Goal: Task Accomplishment & Management: Manage account settings

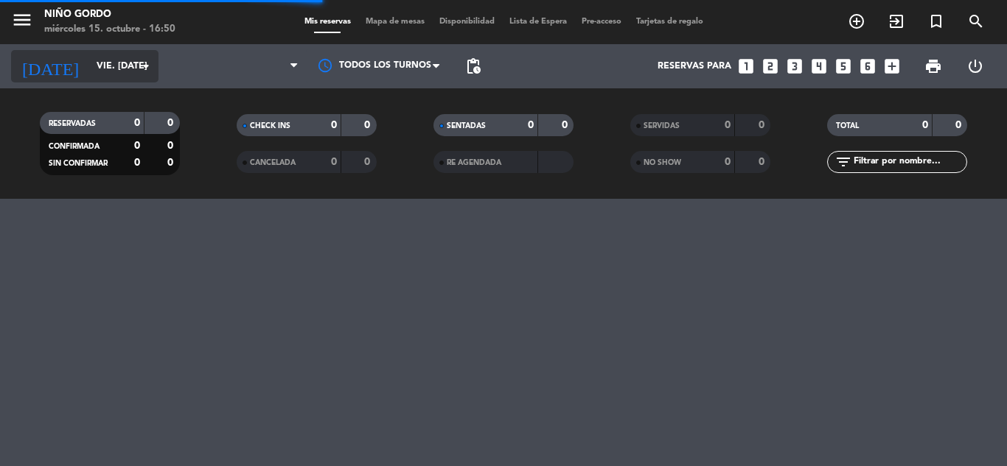
click at [104, 57] on input "vie. [DATE]" at bounding box center [151, 66] width 125 height 25
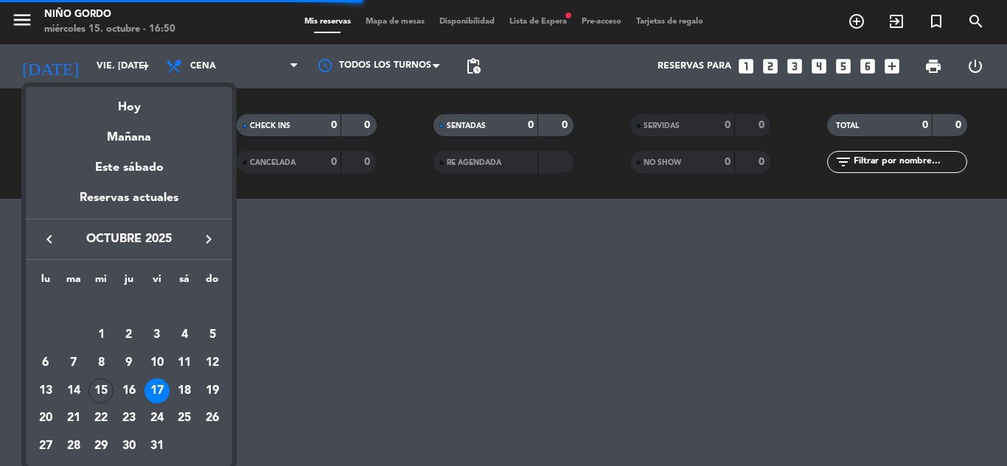
click at [99, 63] on div at bounding box center [503, 233] width 1007 height 466
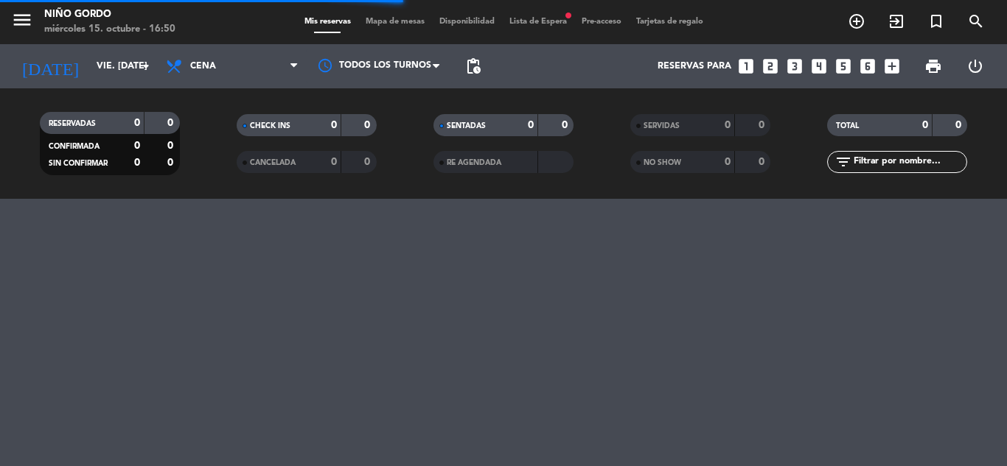
click at [99, 63] on input "vie. [DATE]" at bounding box center [151, 66] width 125 height 25
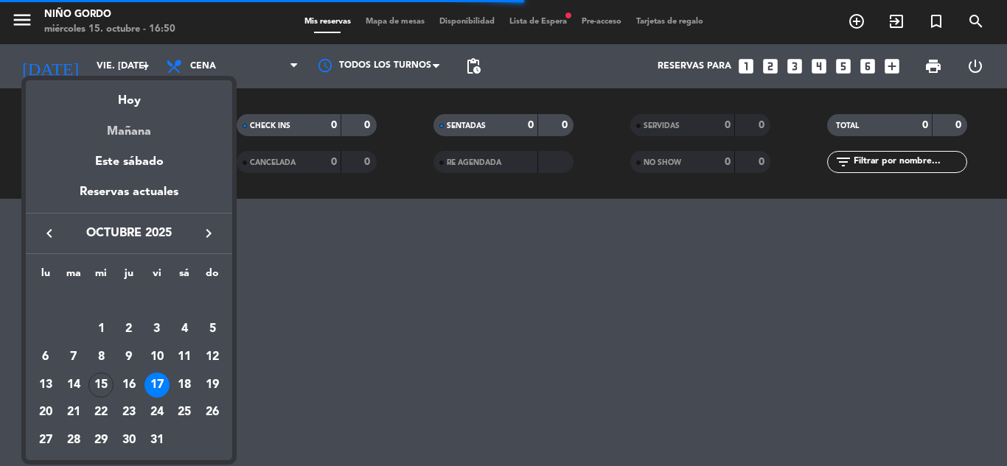
click at [140, 135] on div "Mañana" at bounding box center [129, 126] width 206 height 30
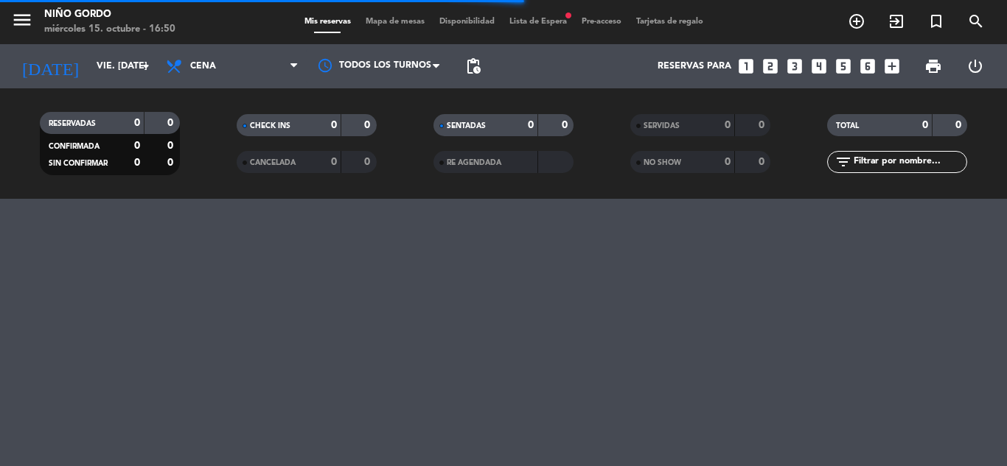
type input "[DEMOGRAPHIC_DATA] [DATE]"
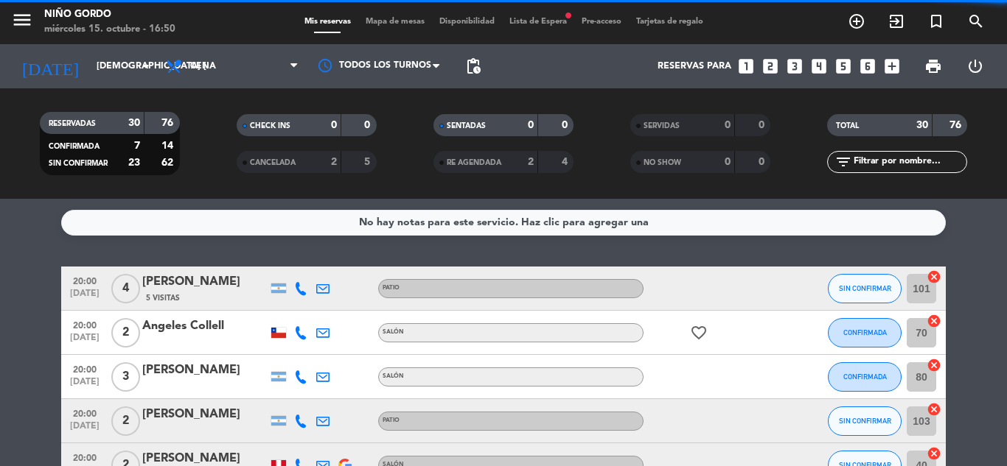
click at [416, 19] on span "Mapa de mesas" at bounding box center [395, 22] width 74 height 8
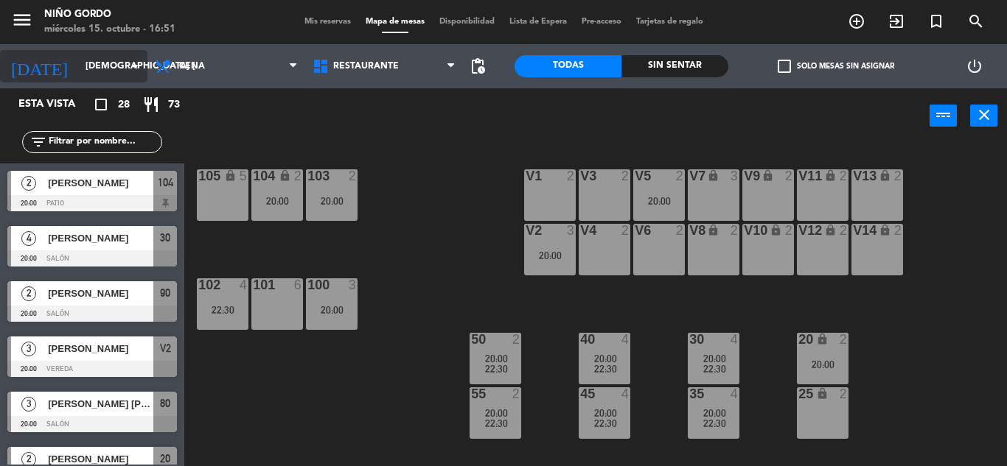
click at [94, 57] on input "[DEMOGRAPHIC_DATA] [DATE]" at bounding box center [140, 66] width 125 height 25
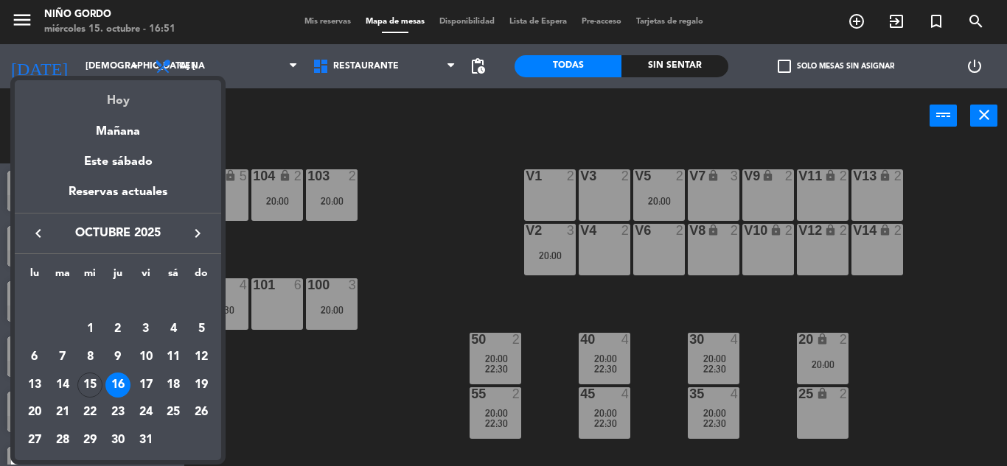
click at [116, 88] on div "Hoy" at bounding box center [118, 95] width 206 height 30
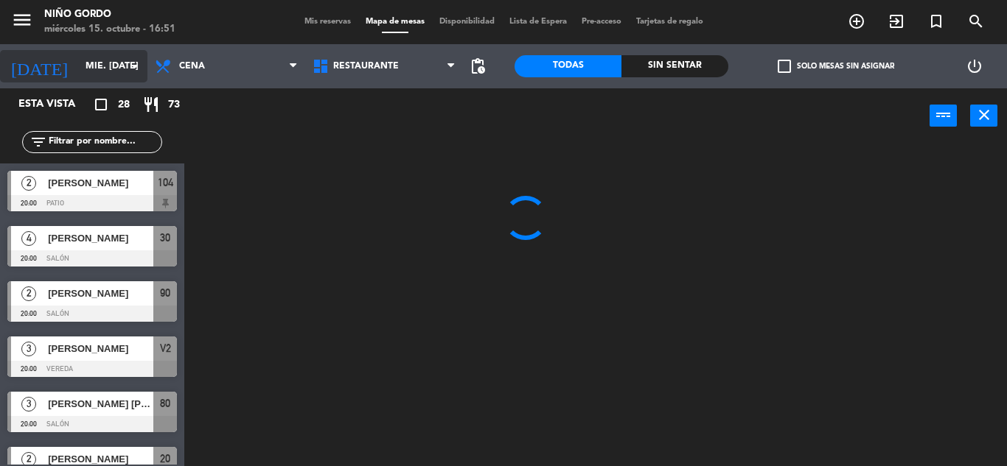
click at [96, 55] on input "mié. [DATE]" at bounding box center [140, 66] width 125 height 25
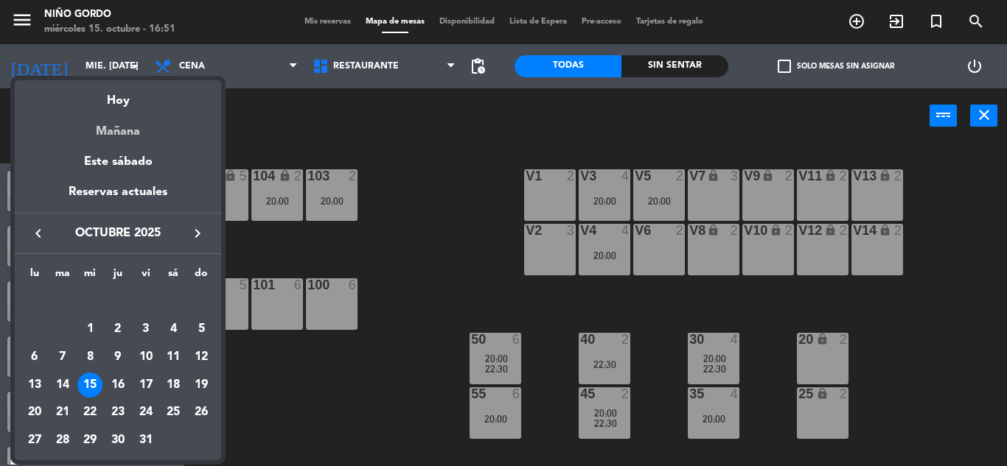
click at [129, 117] on div "Mañana" at bounding box center [118, 126] width 206 height 30
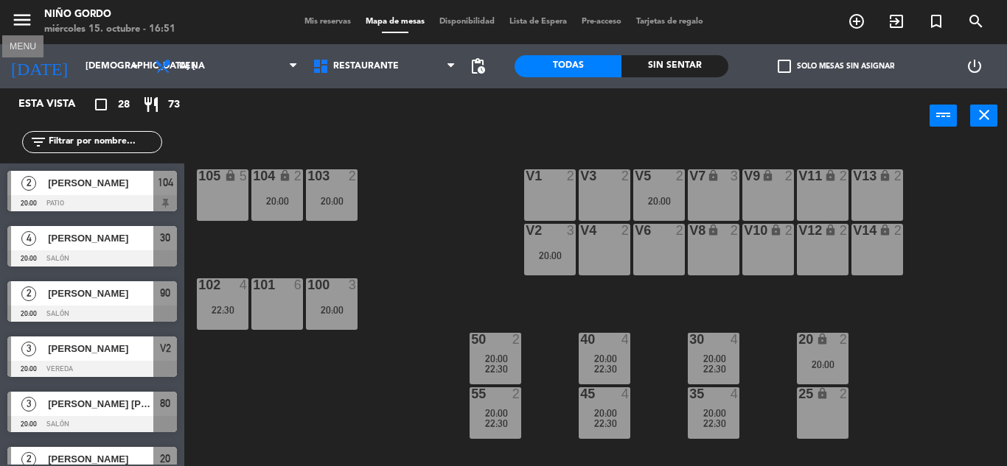
click at [27, 17] on icon "menu" at bounding box center [22, 20] width 22 height 22
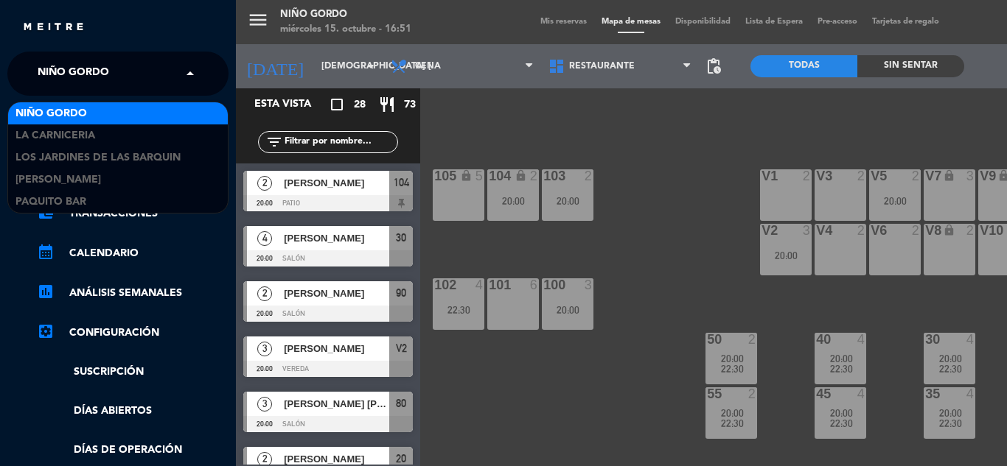
click at [91, 65] on span "Niño Gordo" at bounding box center [73, 73] width 71 height 31
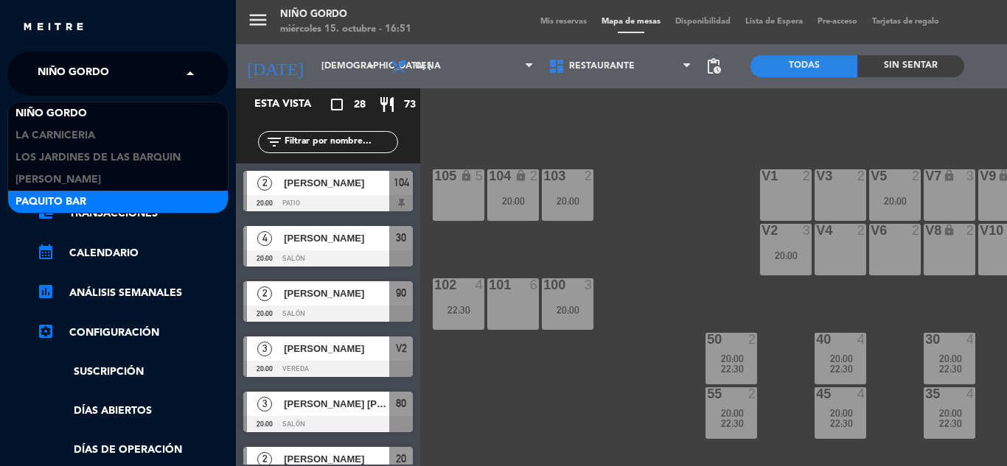
click at [138, 195] on div "Paquito Bar" at bounding box center [118, 202] width 220 height 22
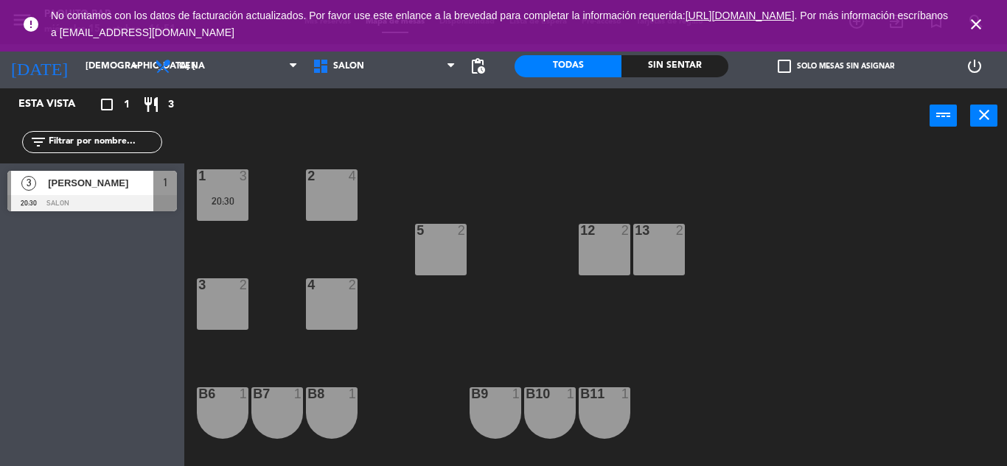
click at [136, 186] on span "[PERSON_NAME]" at bounding box center [100, 182] width 105 height 15
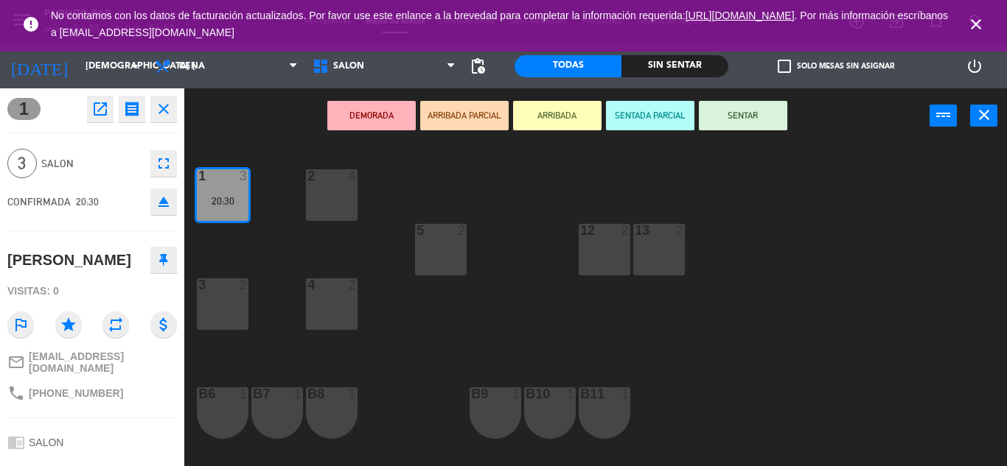
click at [274, 237] on div "1 3 20:30 2 4 5 2 12 2 13 2 3 2 4 2 B6 1 B7 1 B8 1 B9 1 B10 1 b11 1" at bounding box center [601, 305] width 812 height 323
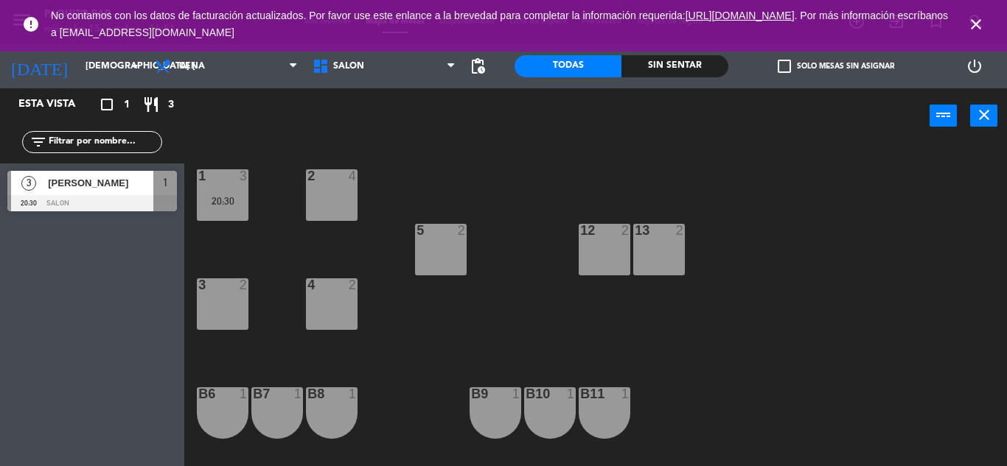
click at [973, 24] on icon "close" at bounding box center [976, 24] width 18 height 18
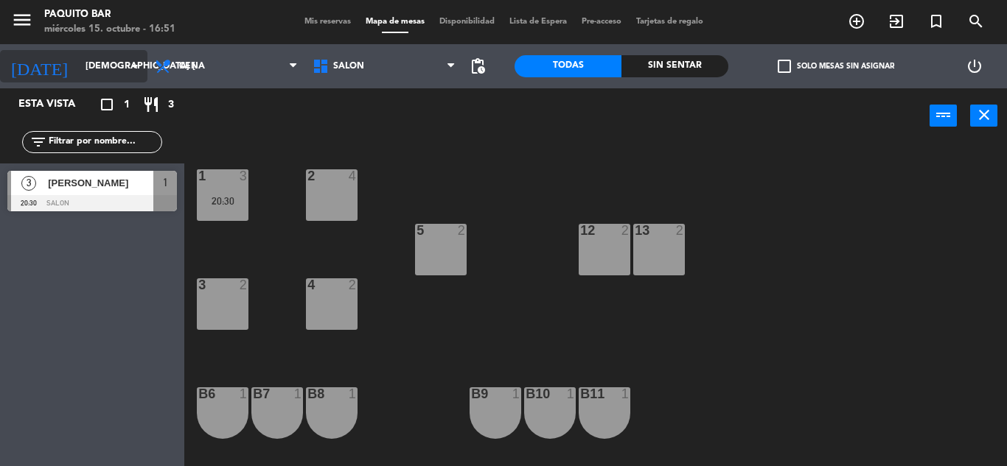
click at [80, 55] on input "[DEMOGRAPHIC_DATA] [DATE]" at bounding box center [140, 66] width 125 height 25
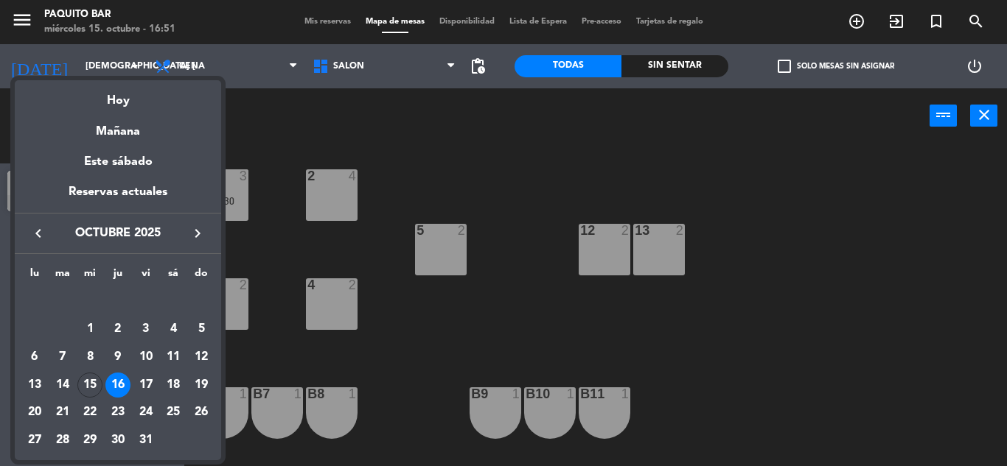
drag, startPoint x: 117, startPoint y: 103, endPoint x: 111, endPoint y: 91, distance: 14.2
click at [119, 106] on div "Hoy" at bounding box center [118, 95] width 206 height 30
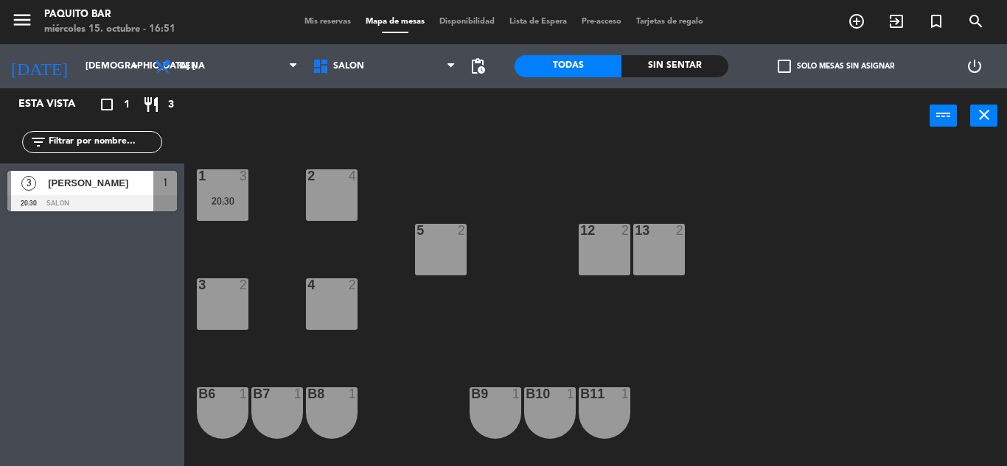
type input "mié. [DATE]"
